Goal: Check status: Check status

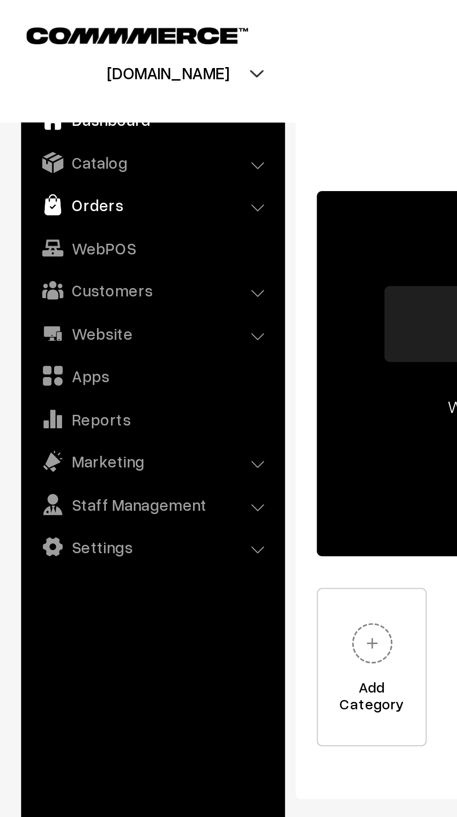
click at [68, 89] on link "Orders" at bounding box center [67, 90] width 111 height 17
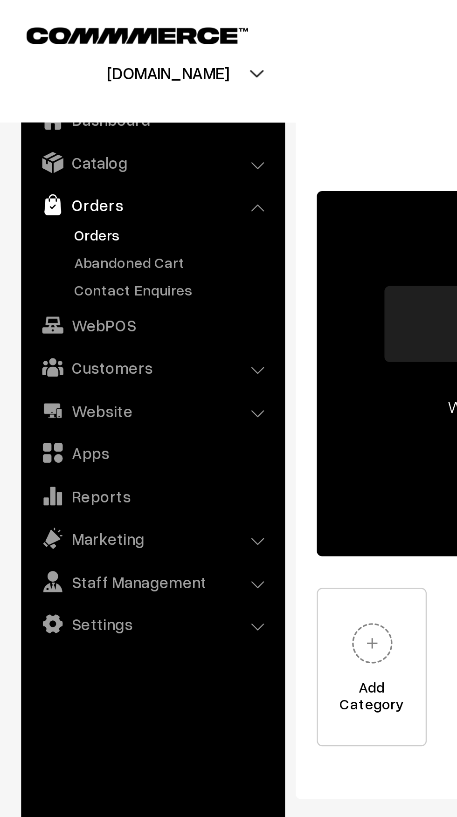
click at [56, 105] on link "Orders" at bounding box center [76, 104] width 92 height 10
